Goal: Navigation & Orientation: Find specific page/section

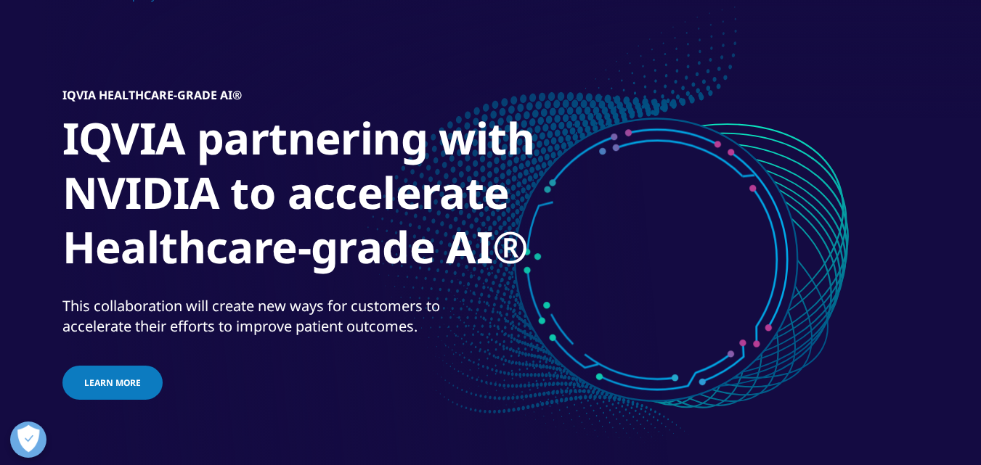
scroll to position [110, 0]
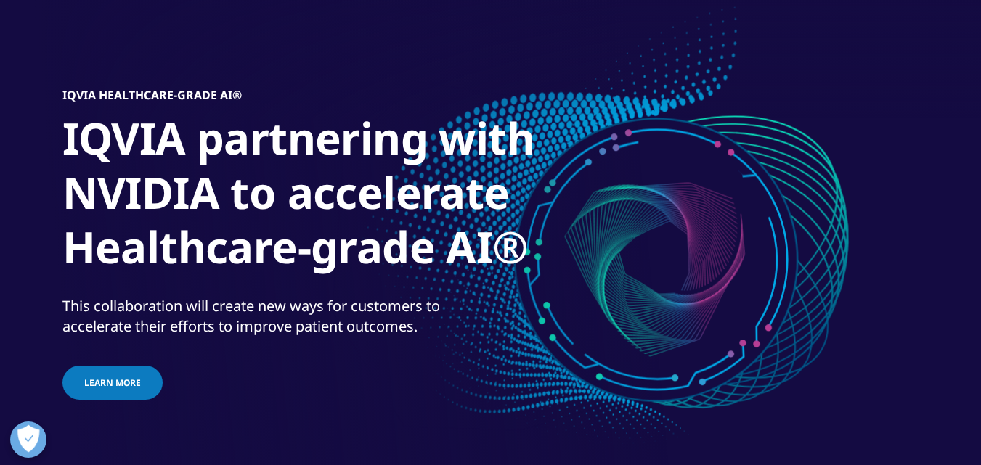
scroll to position [110, 0]
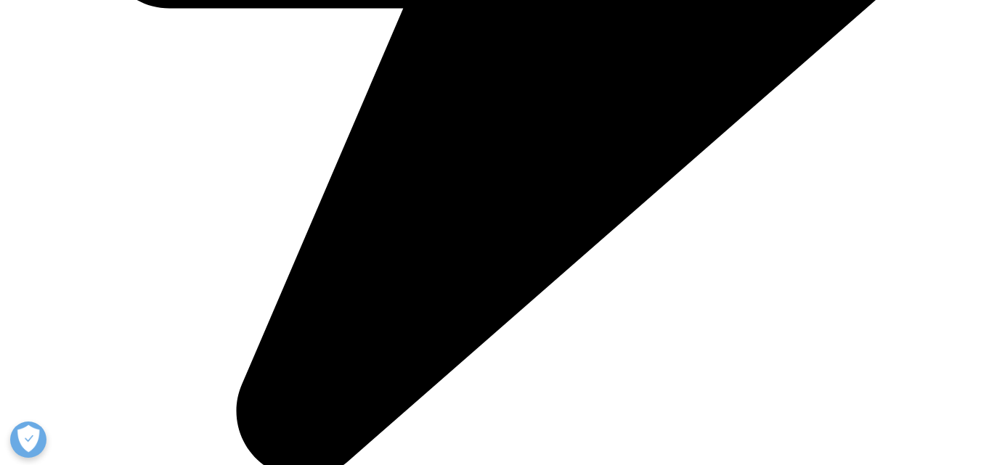
scroll to position [799, 0]
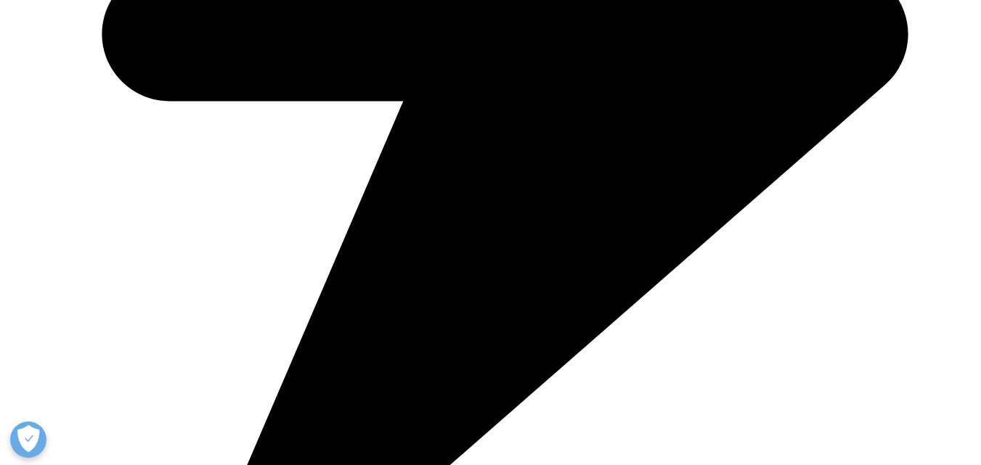
scroll to position [799, 0]
